Goal: Check status: Check status

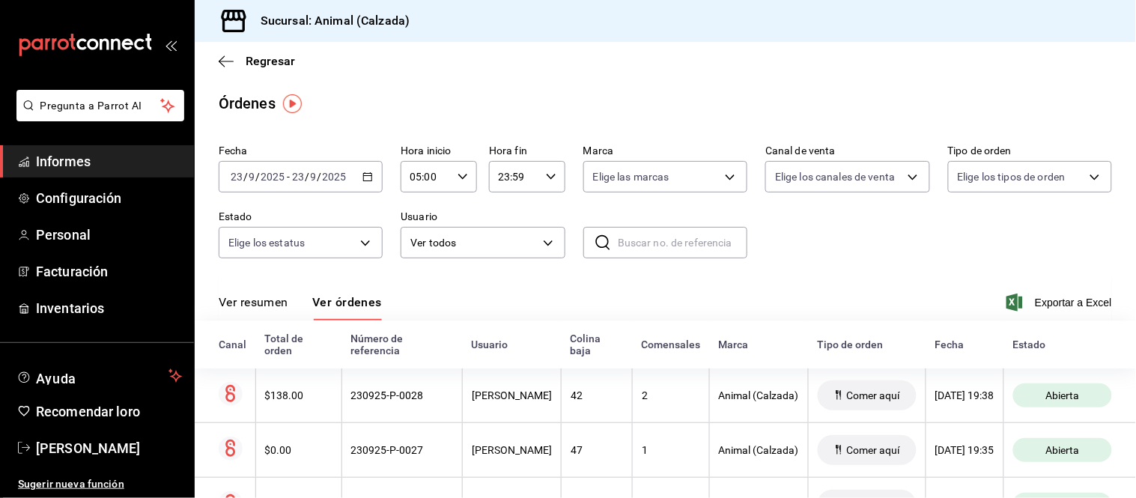
click at [260, 303] on font "Ver resumen" at bounding box center [254, 302] width 70 height 14
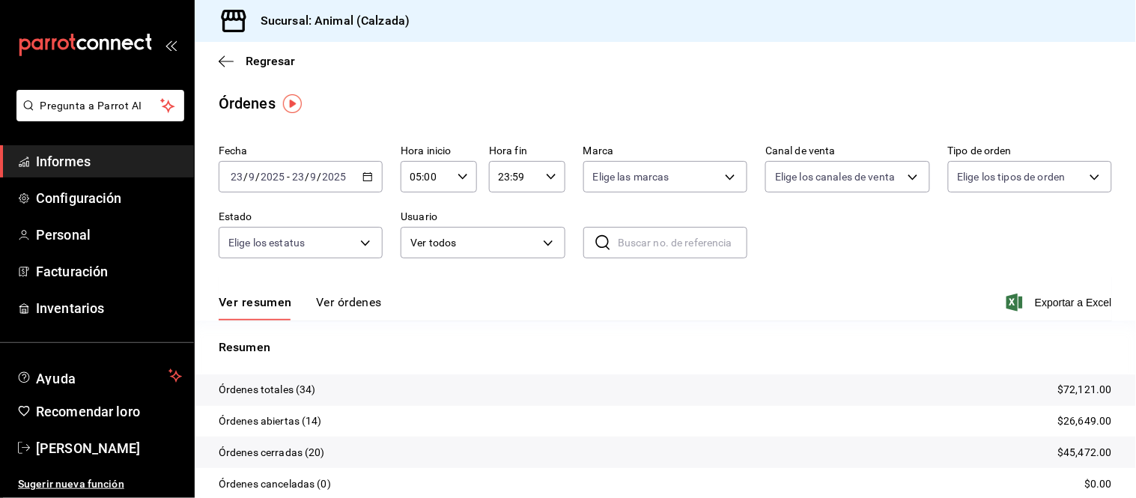
click at [354, 300] on font "Ver órdenes" at bounding box center [349, 302] width 66 height 14
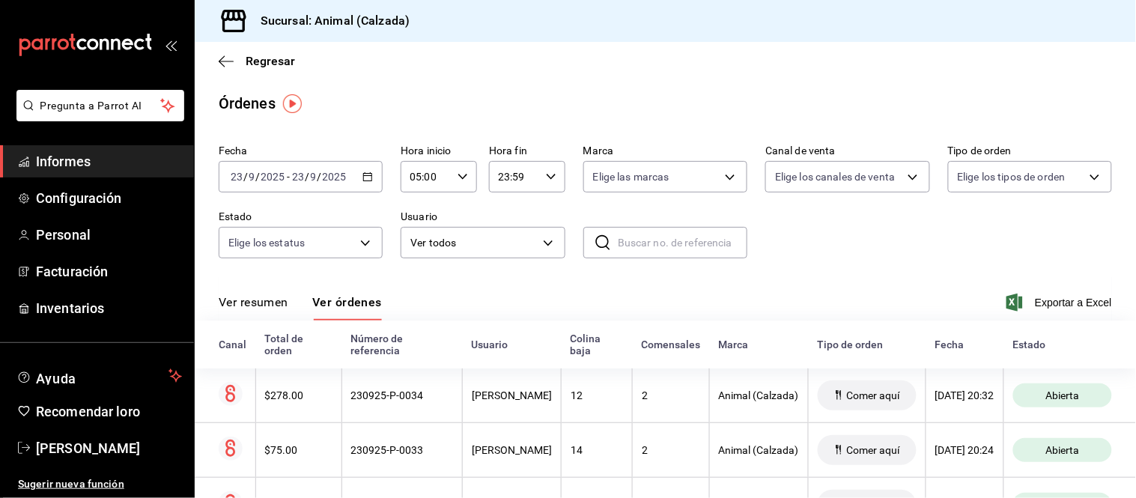
click at [279, 302] on font "Ver resumen" at bounding box center [254, 302] width 70 height 14
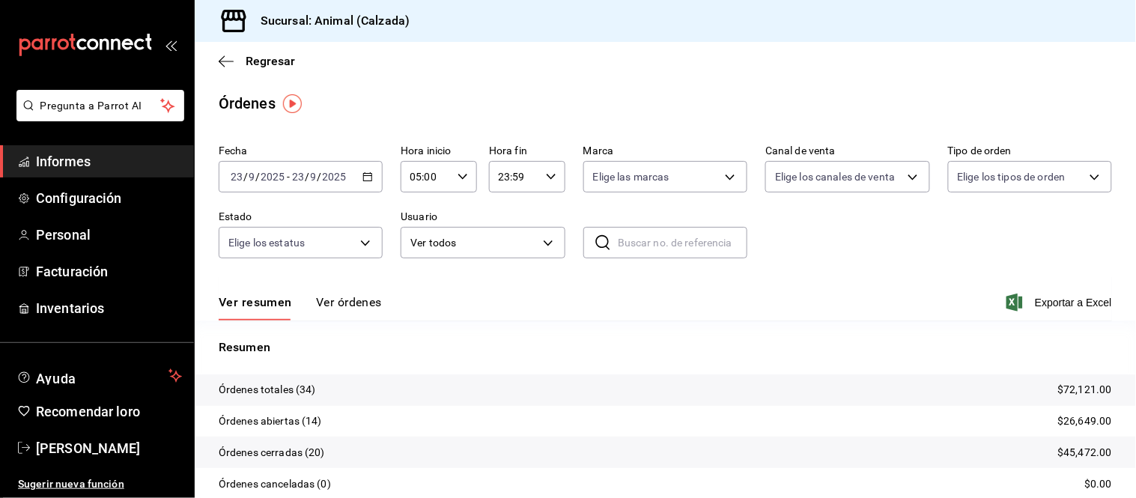
click at [338, 300] on font "Ver órdenes" at bounding box center [349, 302] width 66 height 14
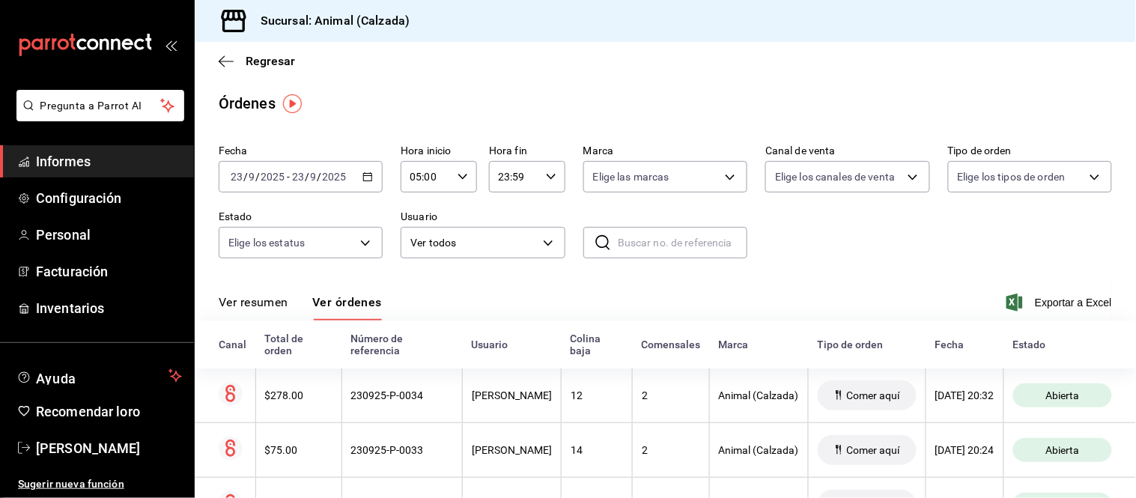
click at [263, 305] on font "Ver resumen" at bounding box center [254, 302] width 70 height 14
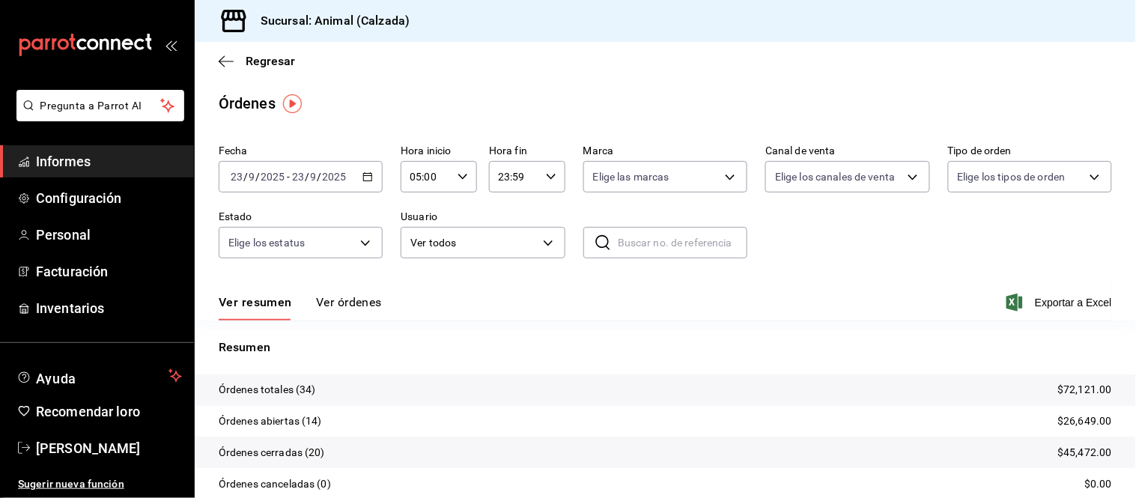
click at [335, 314] on button "Ver órdenes" at bounding box center [349, 307] width 66 height 26
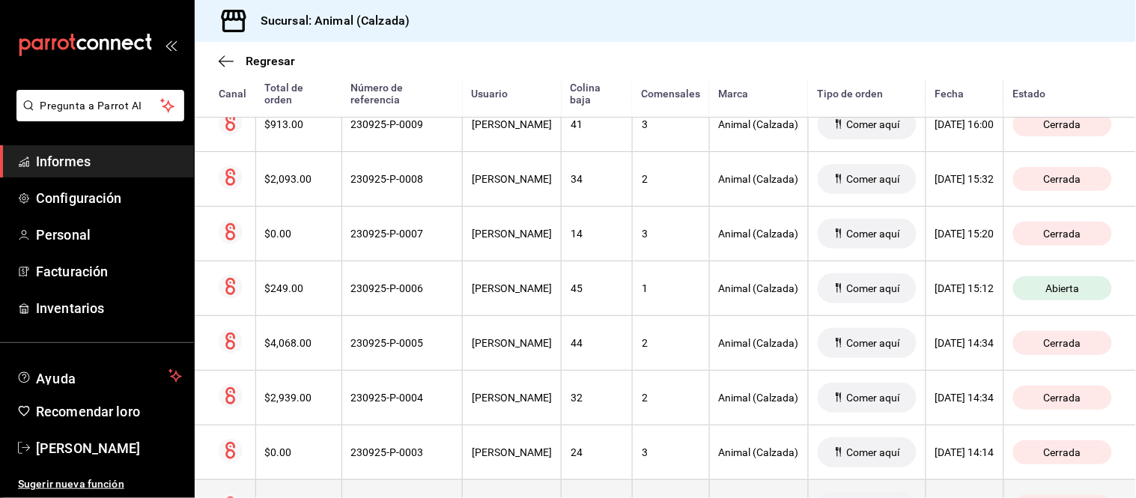
scroll to position [1636, 0]
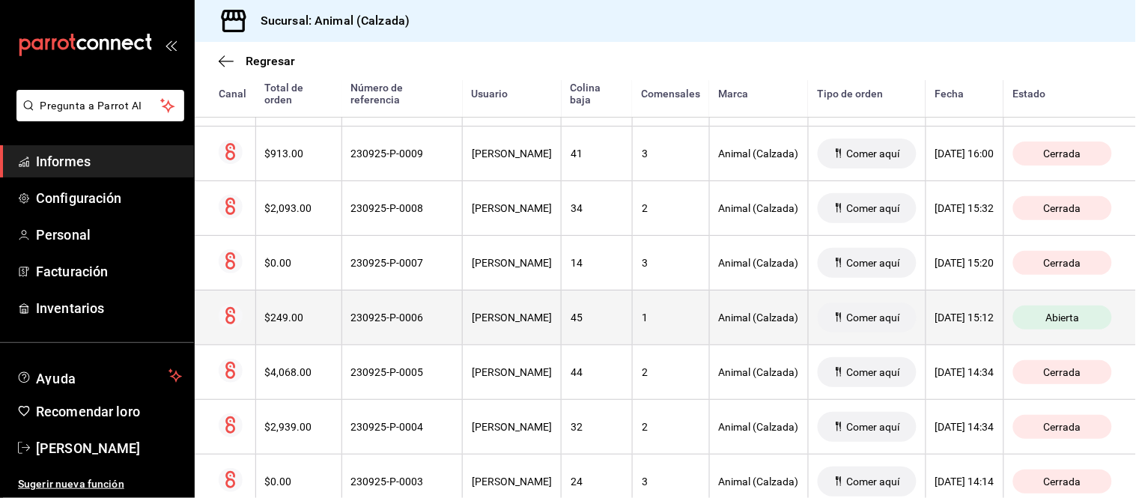
click at [481, 303] on th "[PERSON_NAME]" at bounding box center [512, 317] width 99 height 55
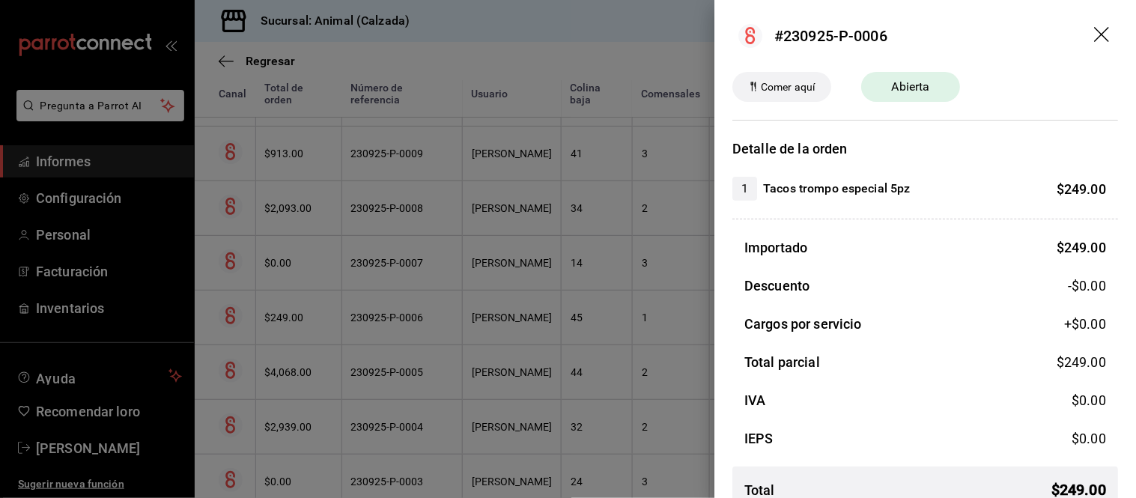
click at [460, 302] on div at bounding box center [568, 249] width 1136 height 498
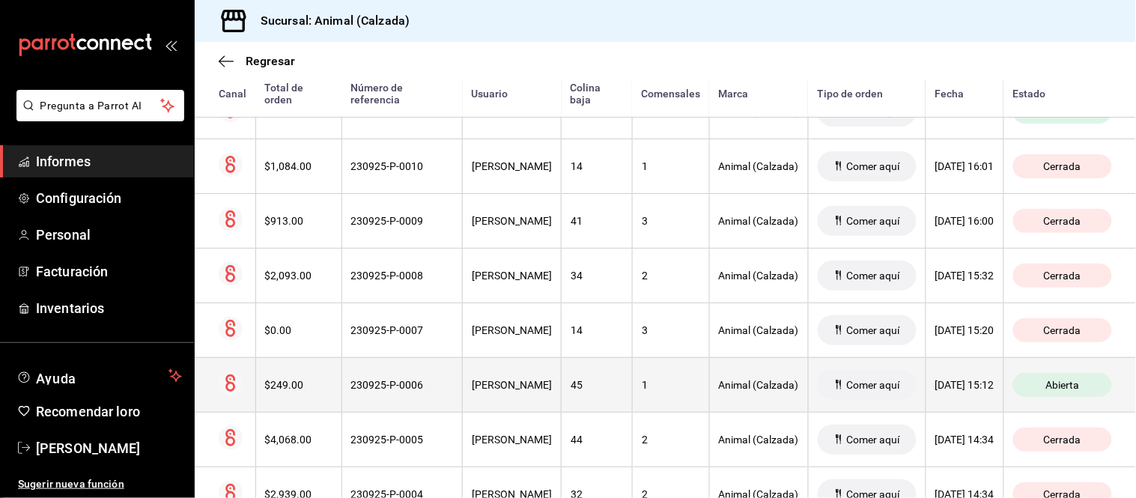
scroll to position [1387, 0]
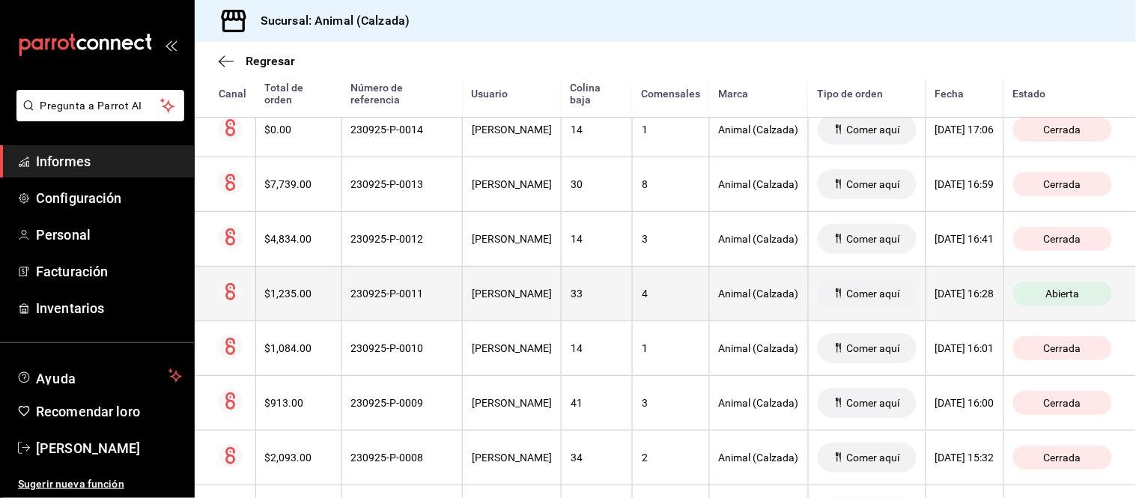
click at [470, 288] on th "[PERSON_NAME]" at bounding box center [512, 293] width 99 height 55
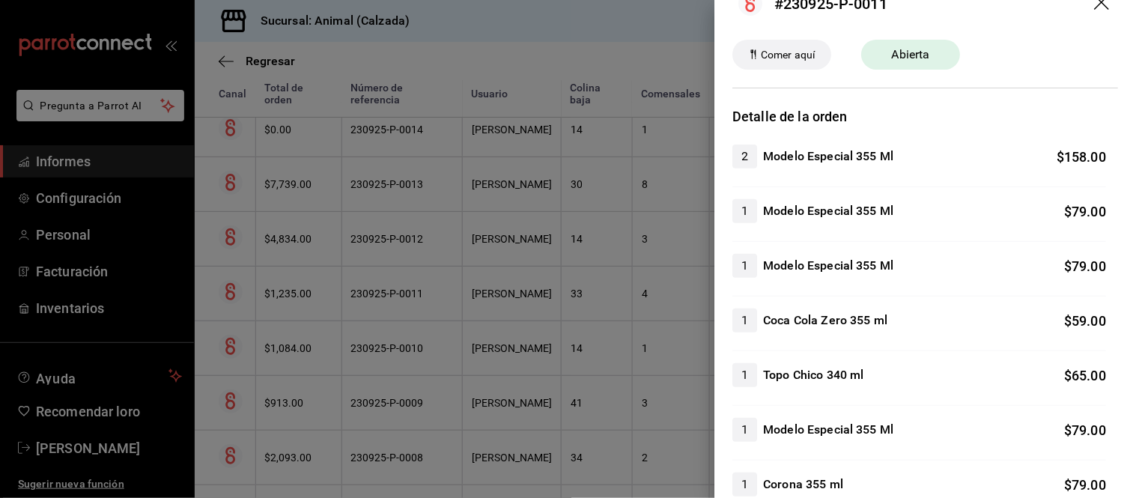
scroll to position [0, 0]
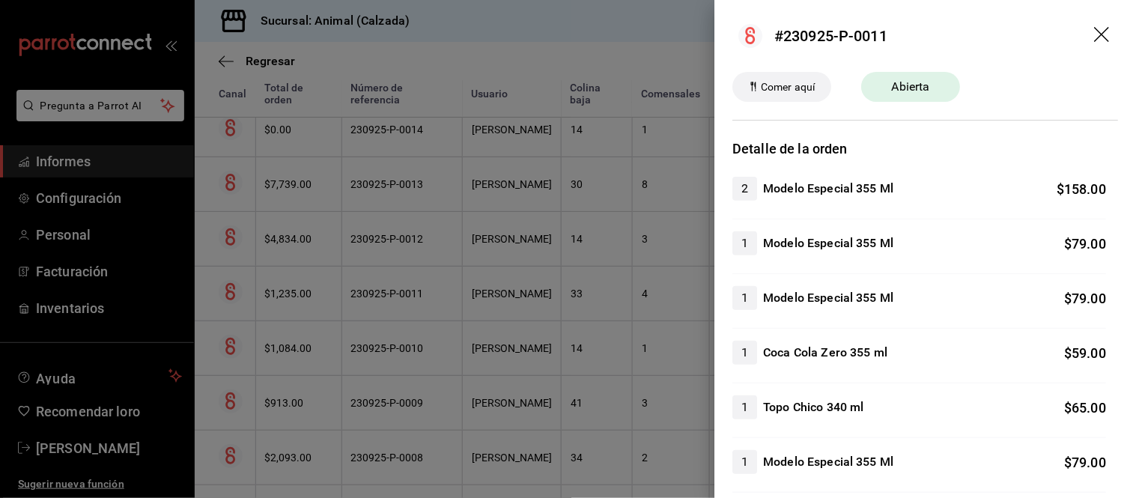
click at [537, 350] on div at bounding box center [568, 249] width 1136 height 498
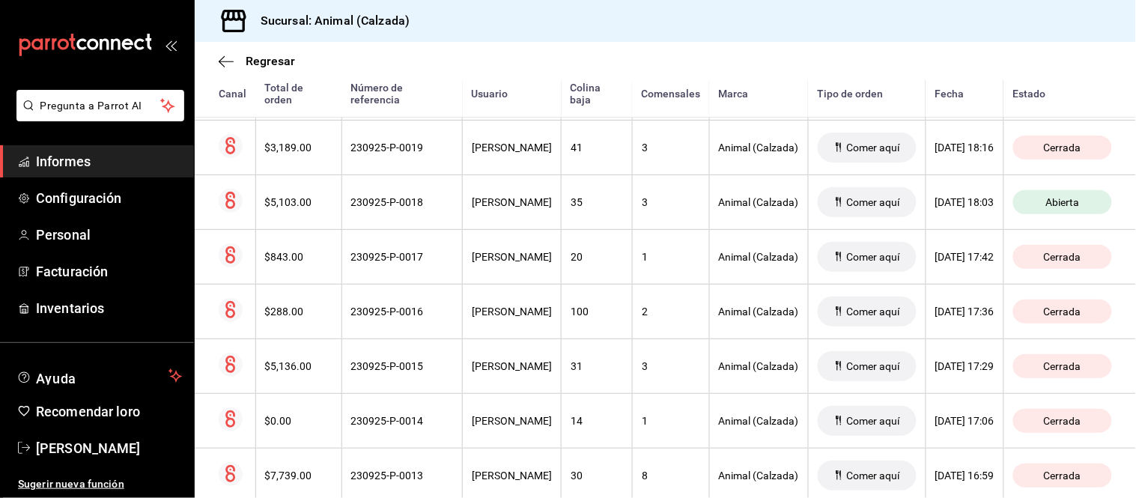
scroll to position [1053, 0]
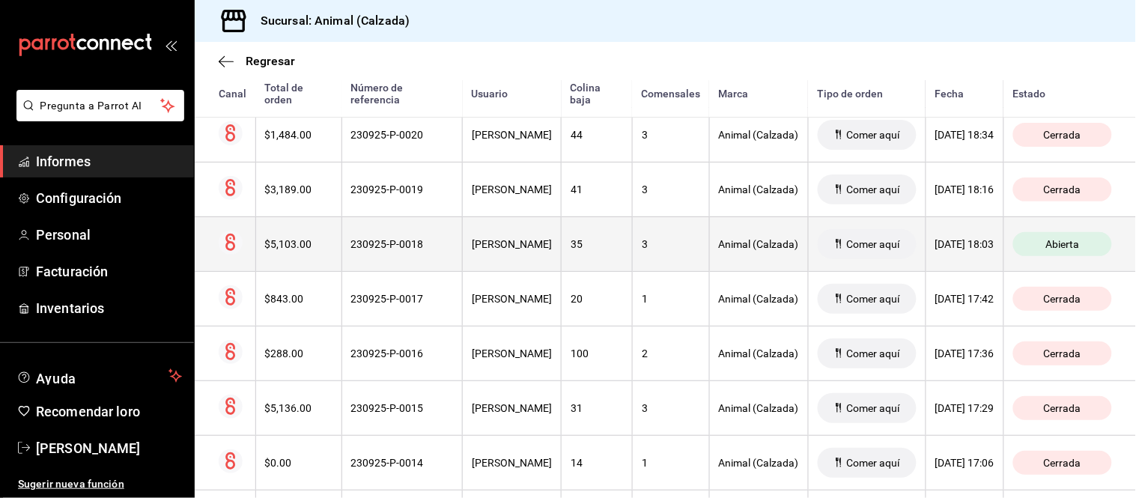
click at [493, 264] on th "[PERSON_NAME]" at bounding box center [512, 243] width 99 height 55
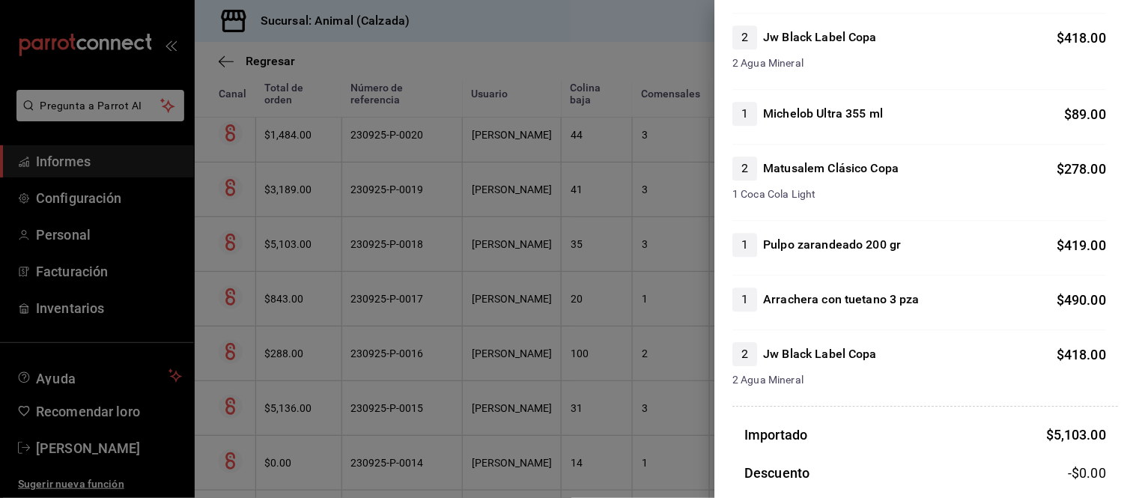
scroll to position [998, 0]
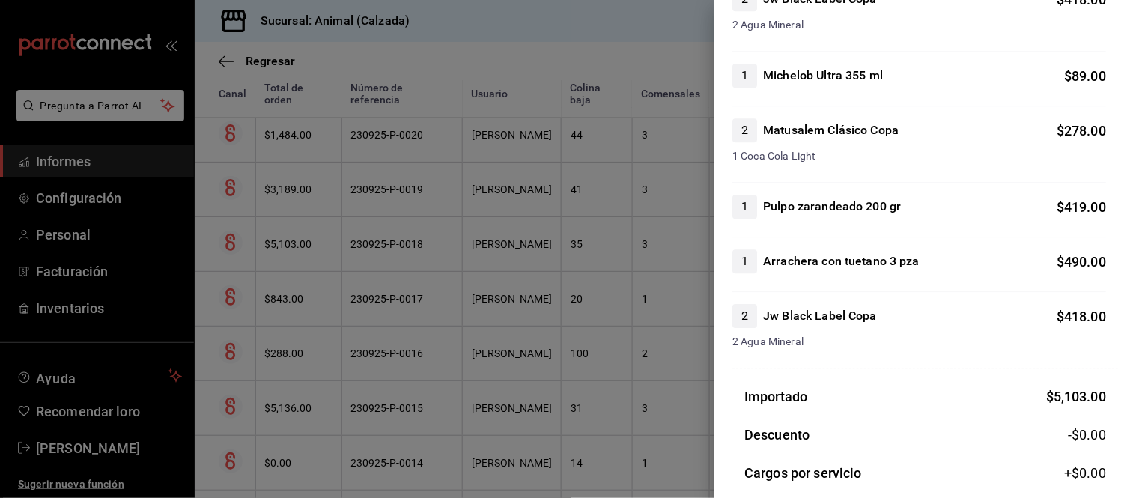
click at [601, 342] on div at bounding box center [568, 249] width 1136 height 498
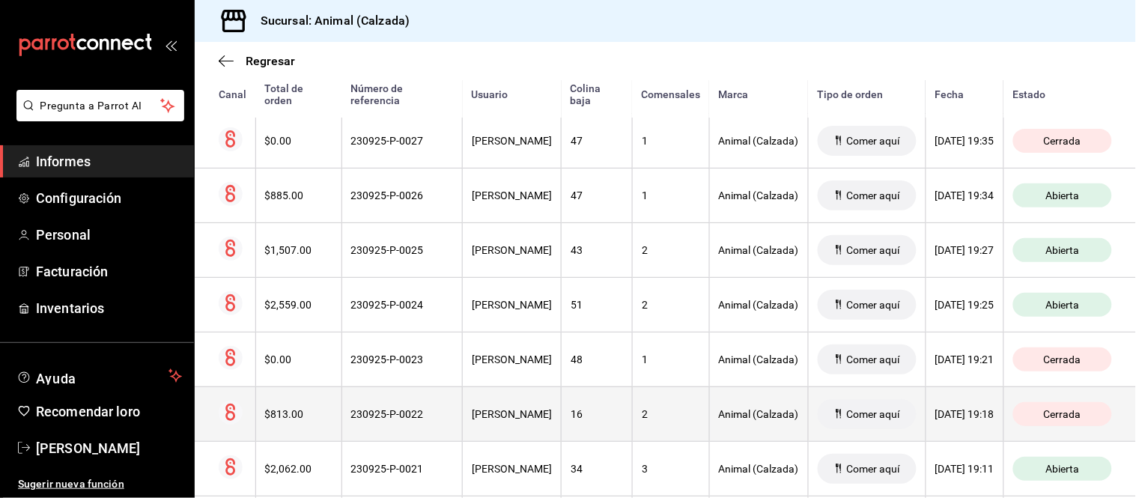
scroll to position [638, 0]
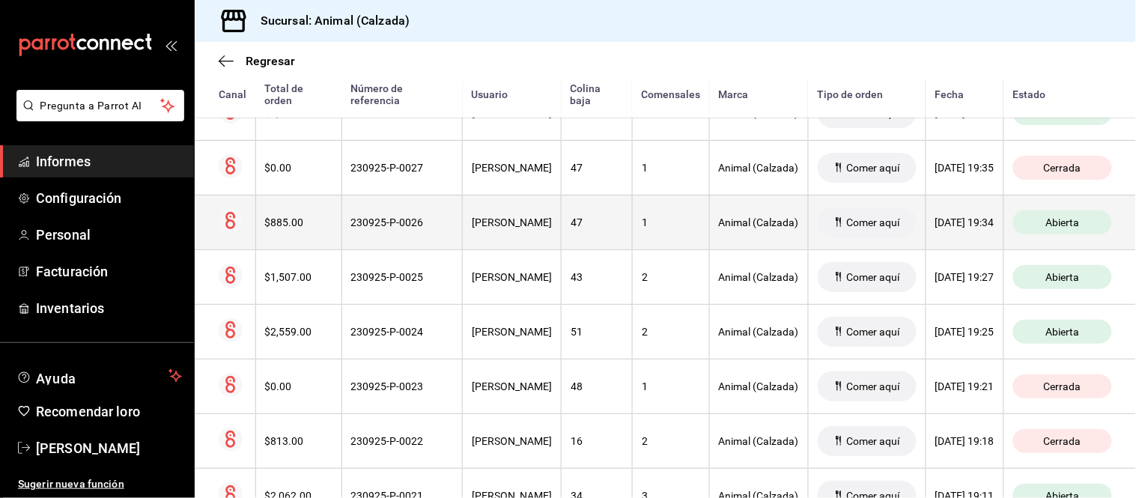
click at [632, 208] on th "1" at bounding box center [670, 222] width 77 height 55
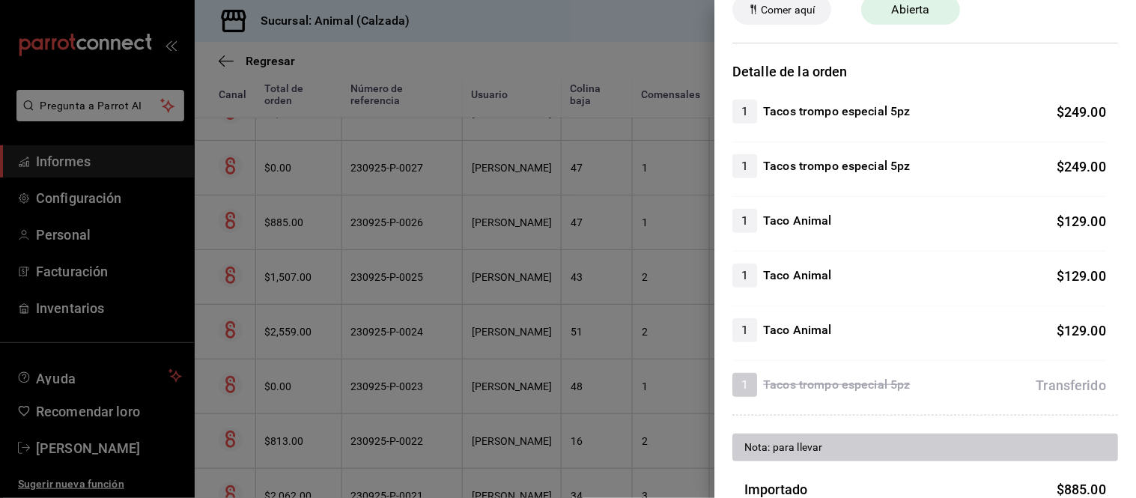
scroll to position [166, 0]
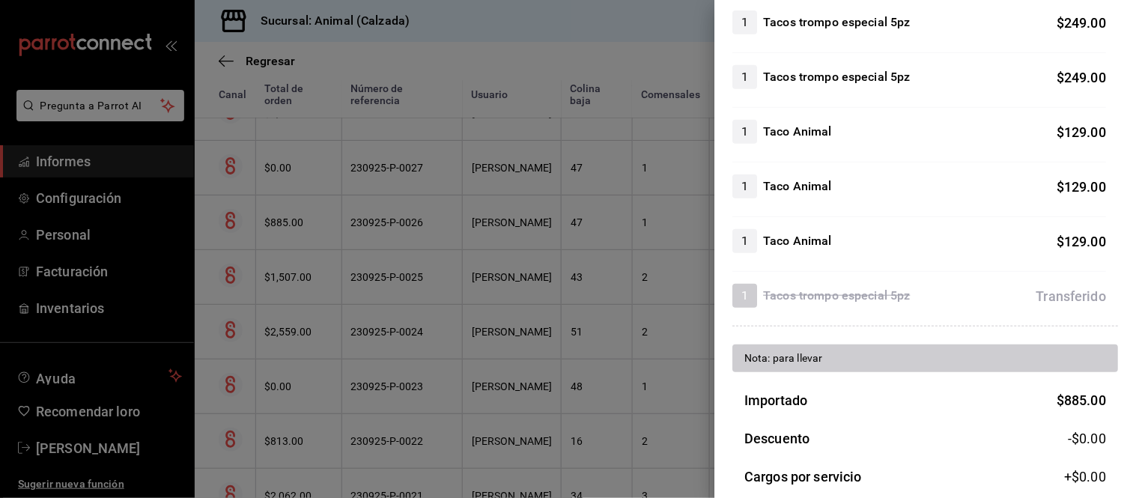
click at [601, 357] on div at bounding box center [568, 249] width 1136 height 498
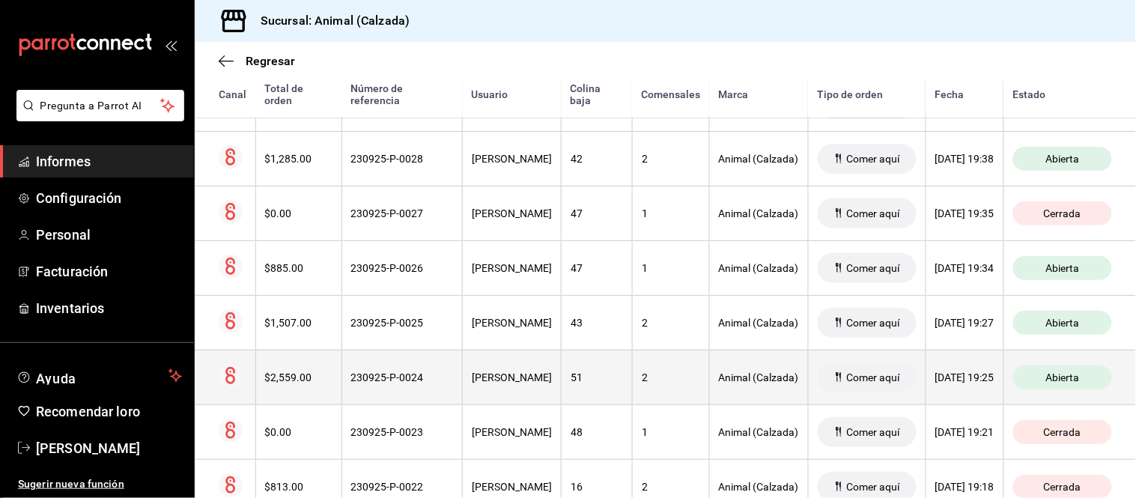
scroll to position [555, 0]
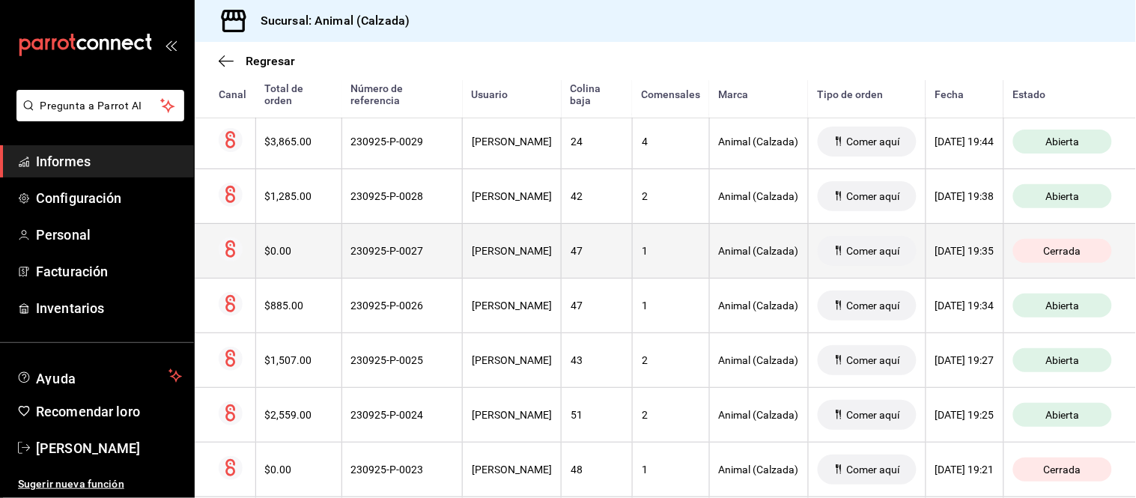
click at [632, 259] on th "1" at bounding box center [670, 250] width 77 height 55
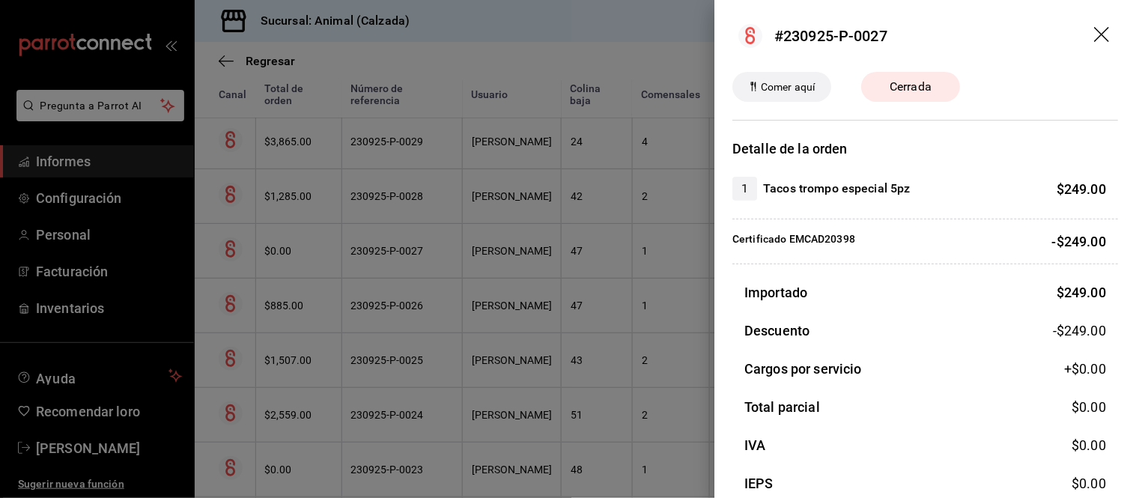
click at [623, 259] on div at bounding box center [568, 249] width 1136 height 498
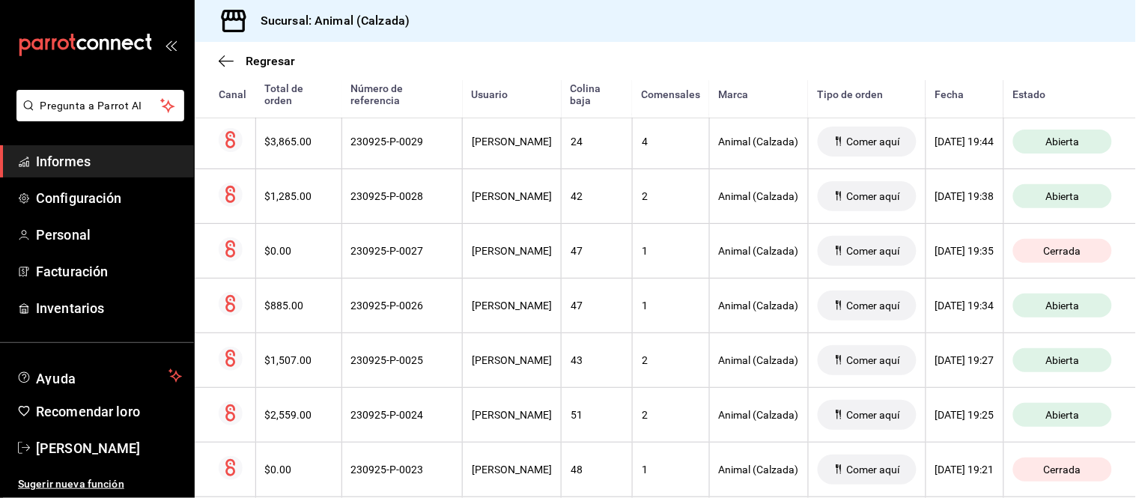
click at [632, 259] on th "1" at bounding box center [670, 250] width 77 height 55
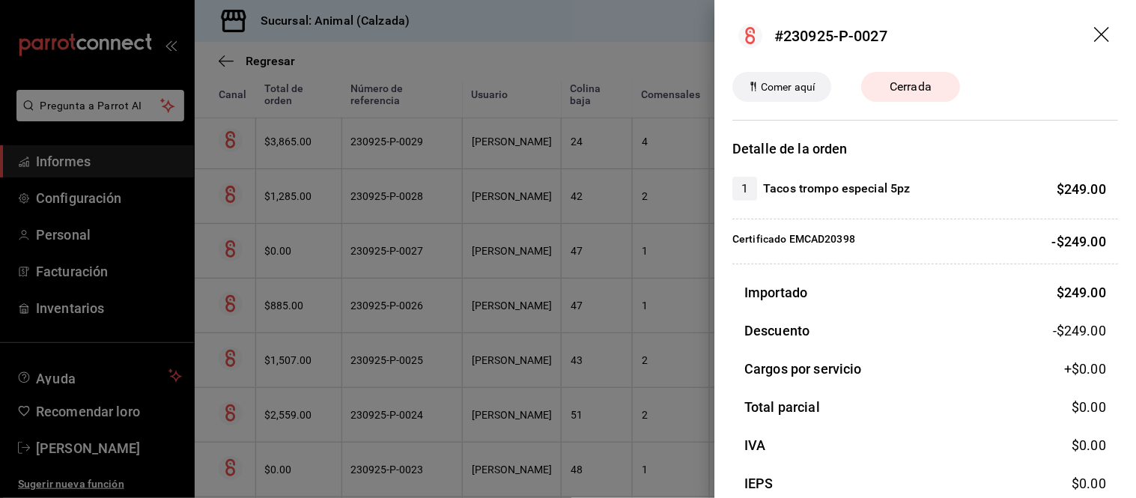
click at [623, 259] on div at bounding box center [568, 249] width 1136 height 498
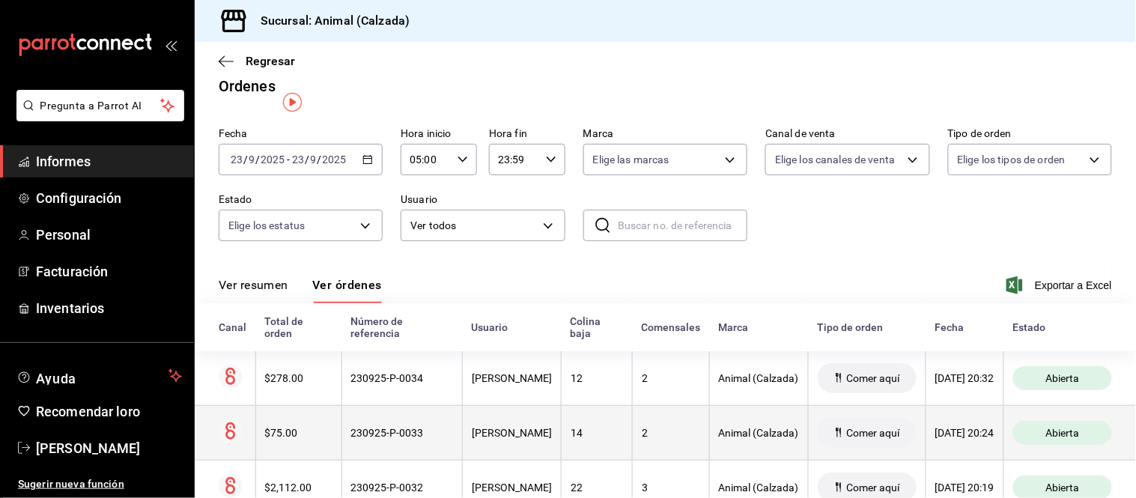
scroll to position [0, 0]
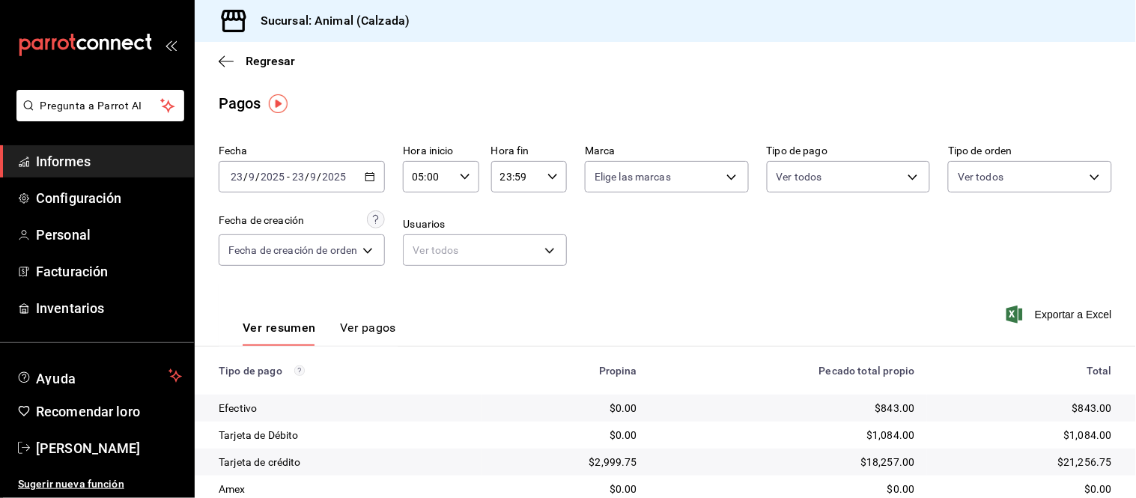
click at [380, 324] on font "Ver pagos" at bounding box center [368, 327] width 56 height 14
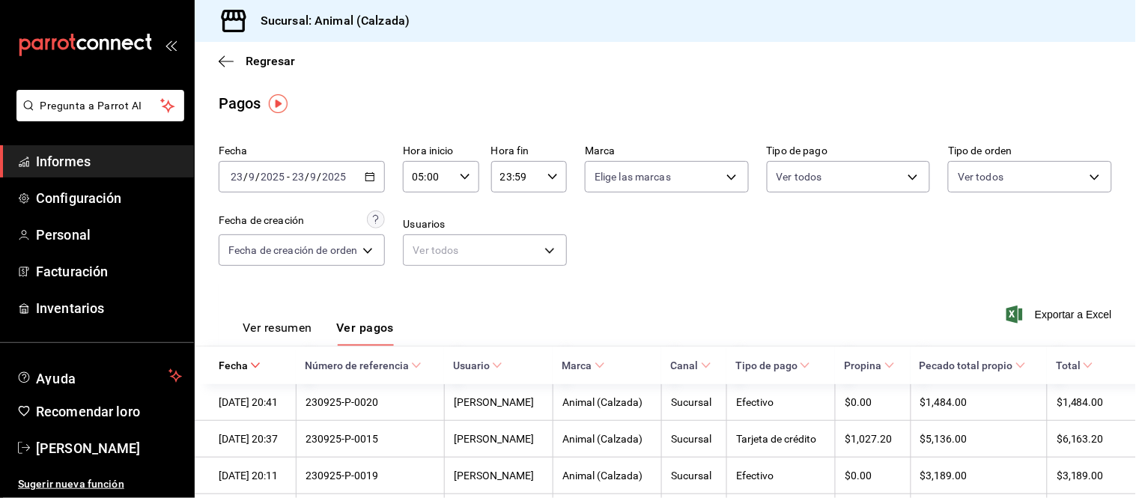
click at [293, 329] on font "Ver resumen" at bounding box center [278, 327] width 70 height 14
